Goal: Task Accomplishment & Management: Use online tool/utility

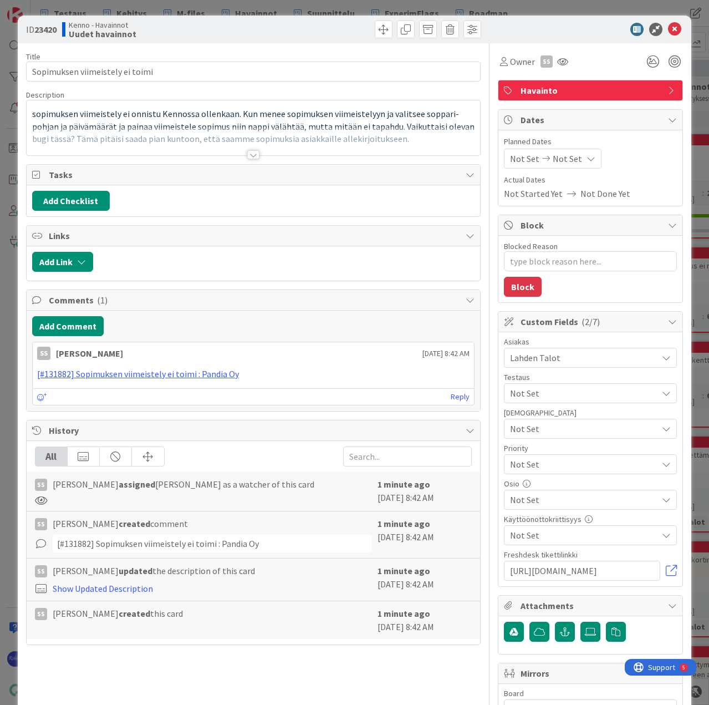
type textarea "x"
click at [250, 152] on div at bounding box center [253, 154] width 12 height 9
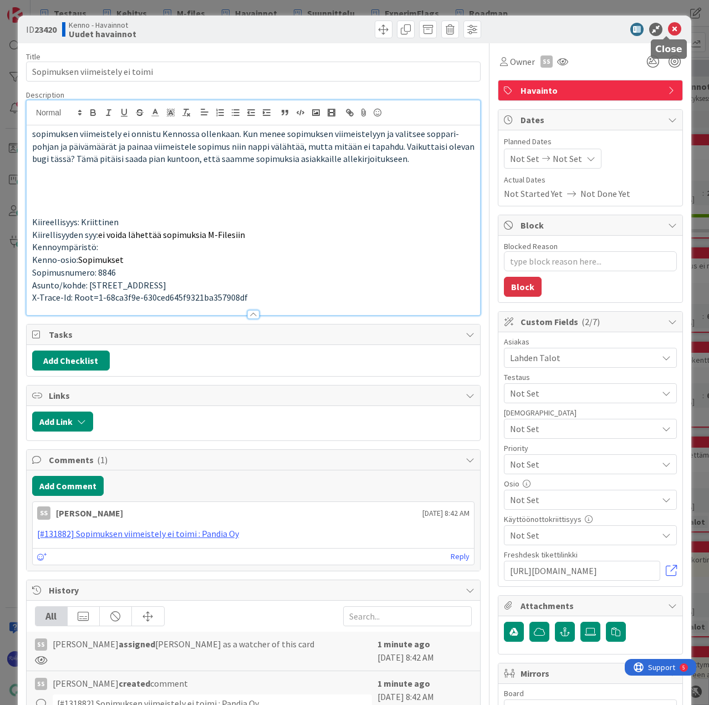
click at [668, 31] on icon at bounding box center [674, 29] width 13 height 13
